Goal: Navigation & Orientation: Find specific page/section

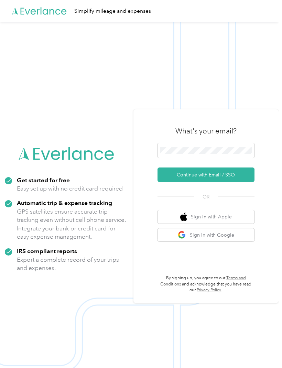
click at [238, 182] on button "Continue with Email / SSO" at bounding box center [206, 175] width 97 height 14
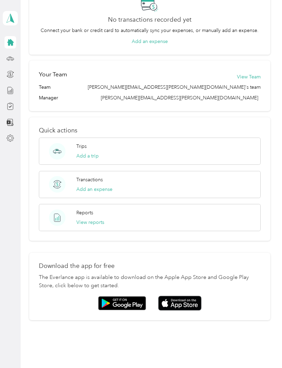
scroll to position [168, 0]
click at [186, 308] on img at bounding box center [179, 303] width 43 height 15
click at [69, 347] on div "Home Trips Overview You don’t have any past trips to view Track your trips auto…" at bounding box center [150, 95] width 258 height 526
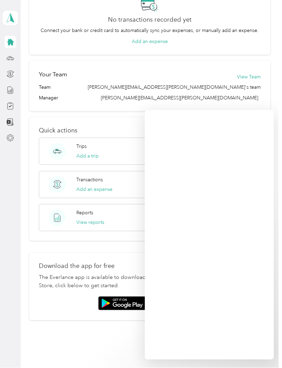
scroll to position [0, 0]
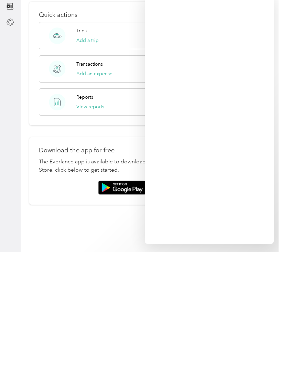
click at [212, 245] on div "Home Trips Overview You don’t have any past trips to view Track your trips auto…" at bounding box center [150, 184] width 258 height 368
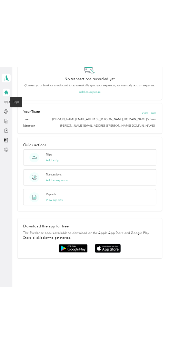
scroll to position [168, 0]
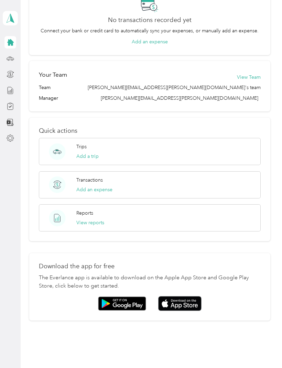
click at [189, 301] on img at bounding box center [179, 303] width 43 height 15
